Goal: Information Seeking & Learning: Learn about a topic

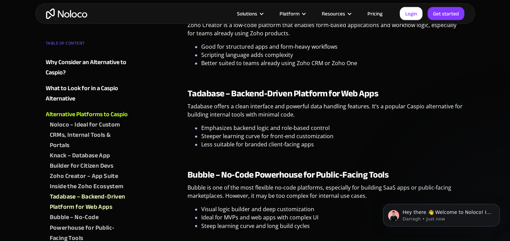
scroll to position [1051, 0]
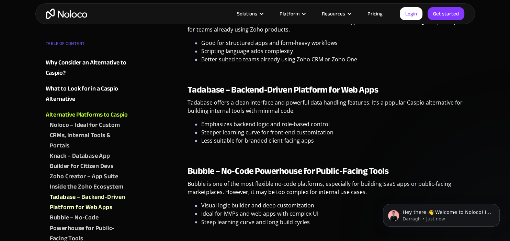
click at [102, 134] on div "Noloco – Ideal for Custom CRMs, Internal Tools & Portals" at bounding box center [89, 135] width 79 height 31
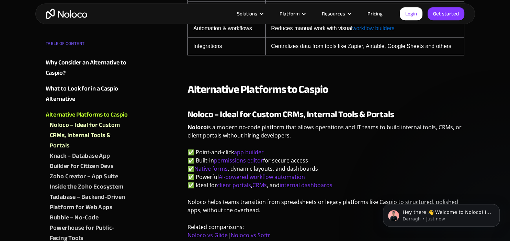
scroll to position [571, 0]
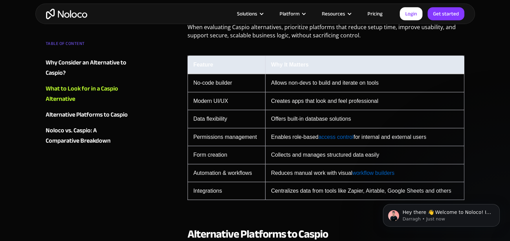
click at [379, 11] on link "Pricing" at bounding box center [375, 13] width 32 height 9
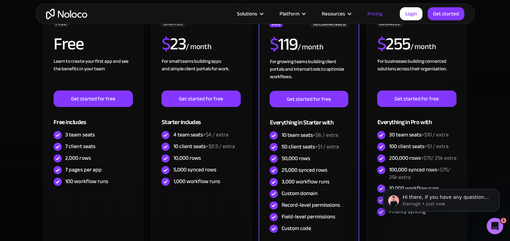
scroll to position [181, 0]
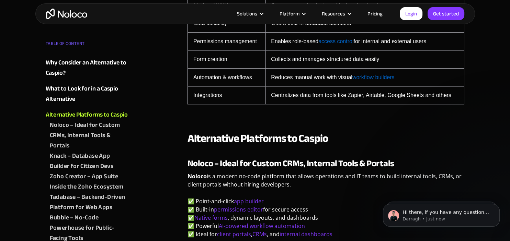
scroll to position [1051, 0]
